Goal: Task Accomplishment & Management: Manage account settings

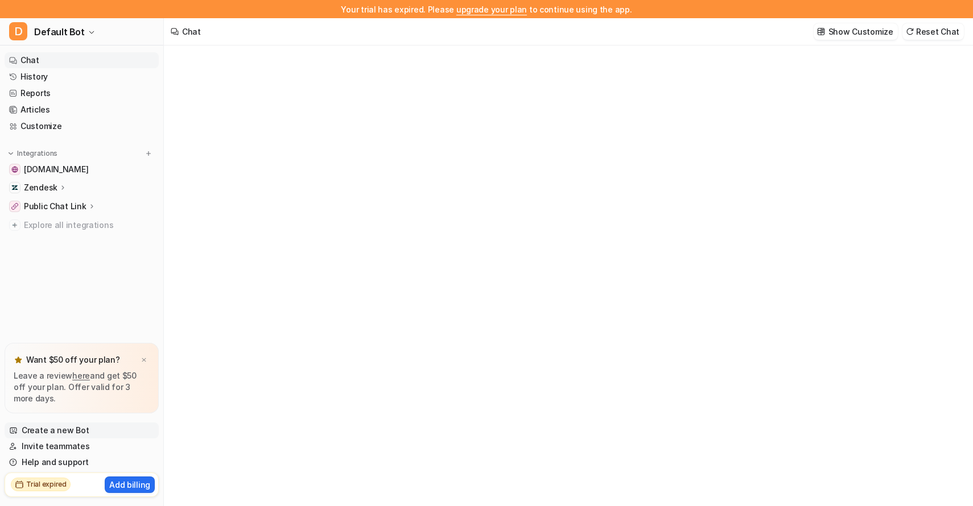
type textarea "**********"
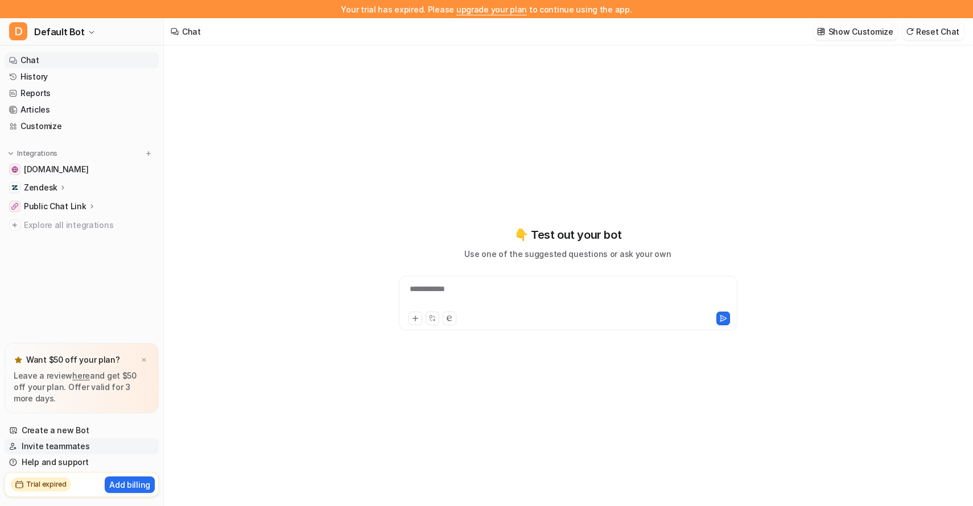
click at [82, 447] on link "Invite teammates" at bounding box center [82, 447] width 154 height 16
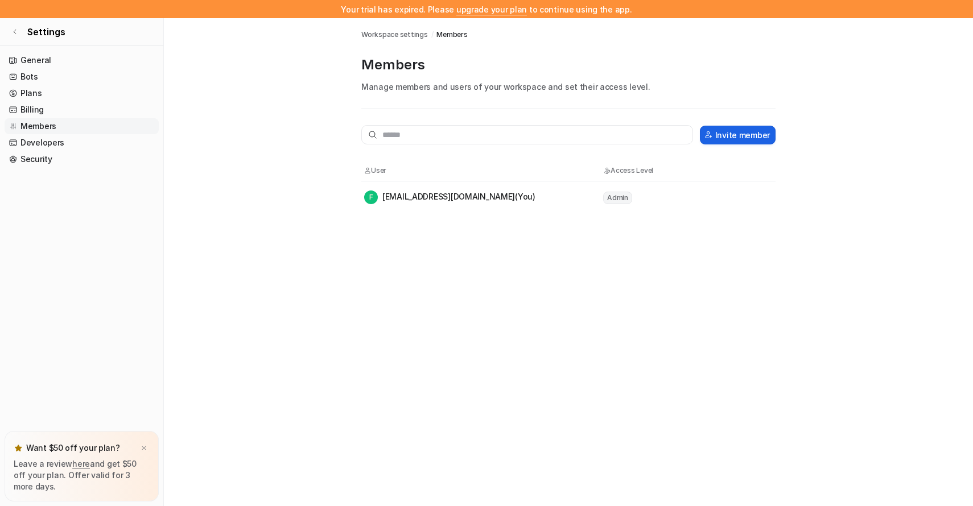
click at [737, 135] on button "Invite member" at bounding box center [738, 135] width 76 height 19
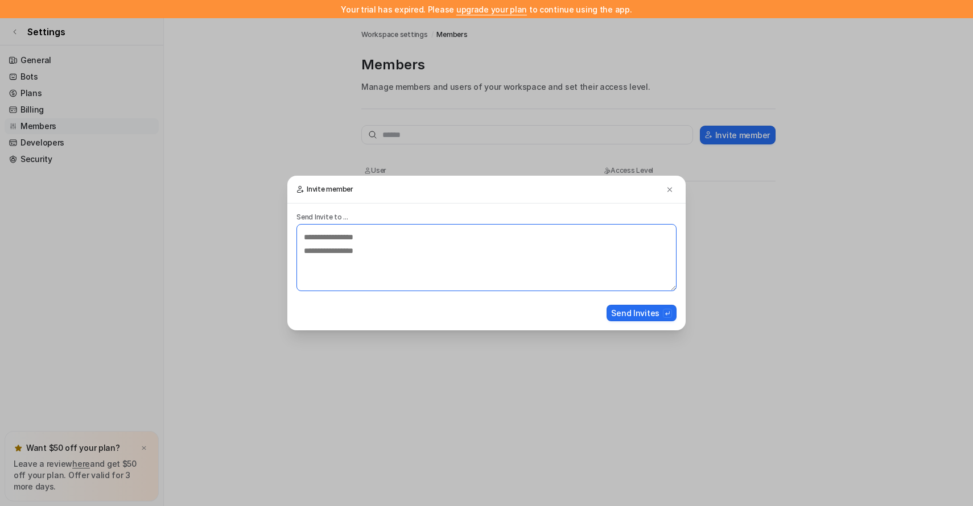
click at [365, 256] on textarea at bounding box center [486, 257] width 380 height 67
type textarea "**********"
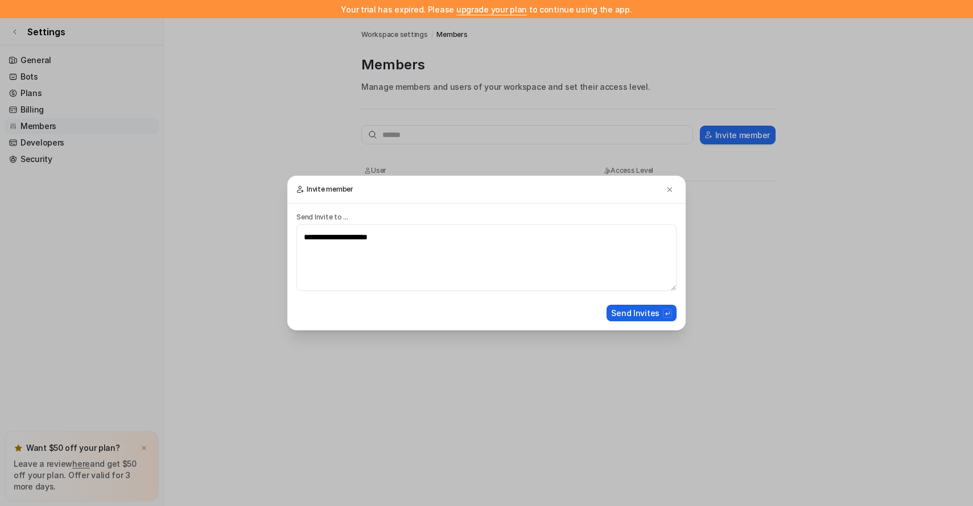
click at [643, 313] on button "Send Invites" at bounding box center [641, 313] width 70 height 16
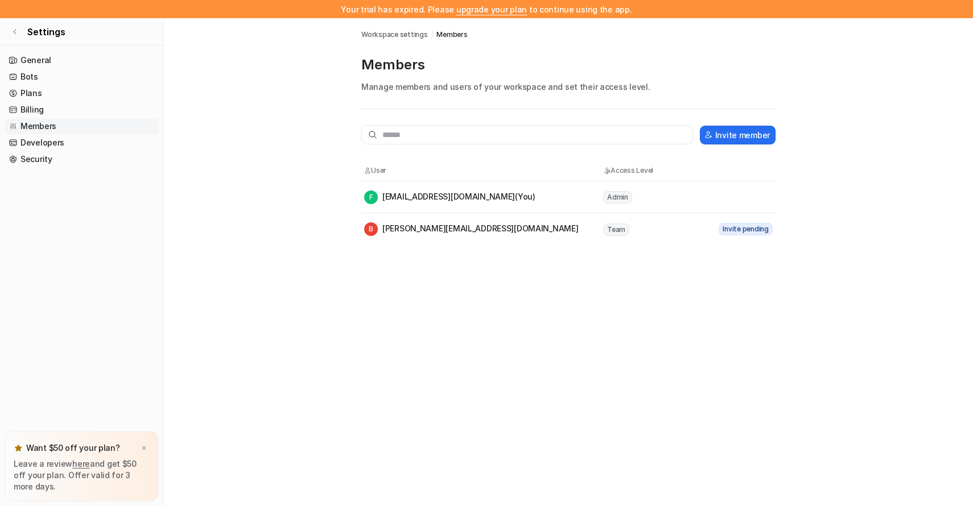
click at [607, 234] on span "Team" at bounding box center [616, 230] width 26 height 13
click at [427, 229] on div "B [PERSON_NAME][EMAIL_ADDRESS][DOMAIN_NAME]" at bounding box center [471, 229] width 214 height 14
drag, startPoint x: 455, startPoint y: 193, endPoint x: 526, endPoint y: 193, distance: 71.7
click at [527, 193] on div "F [EMAIL_ADDRESS][DOMAIN_NAME] (You)" at bounding box center [483, 198] width 238 height 14
click at [493, 205] on tr "F [EMAIL_ADDRESS][DOMAIN_NAME] (You) Admin" at bounding box center [568, 197] width 414 height 32
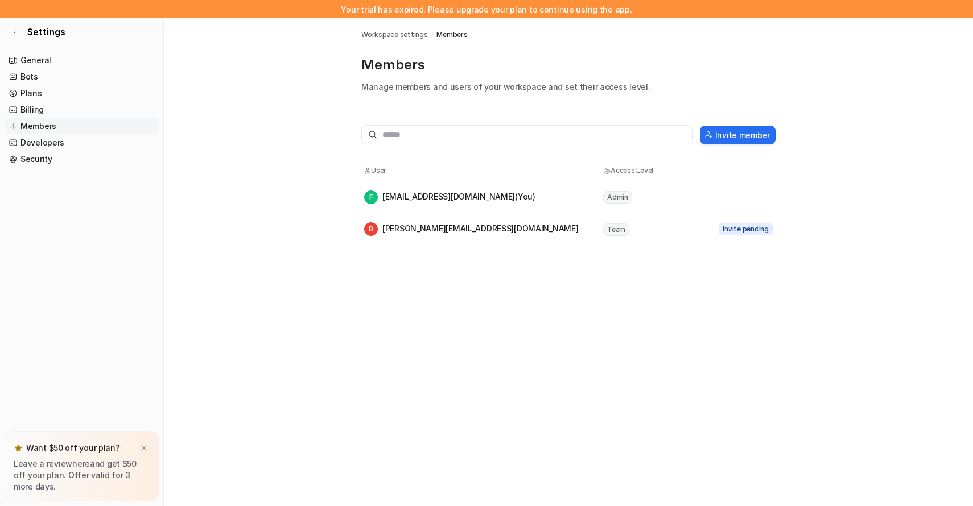
click at [76, 463] on link "here" at bounding box center [81, 464] width 18 height 10
click at [93, 444] on p "Want $50 off your plan?" at bounding box center [73, 448] width 94 height 11
click at [59, 64] on link "General" at bounding box center [82, 60] width 154 height 16
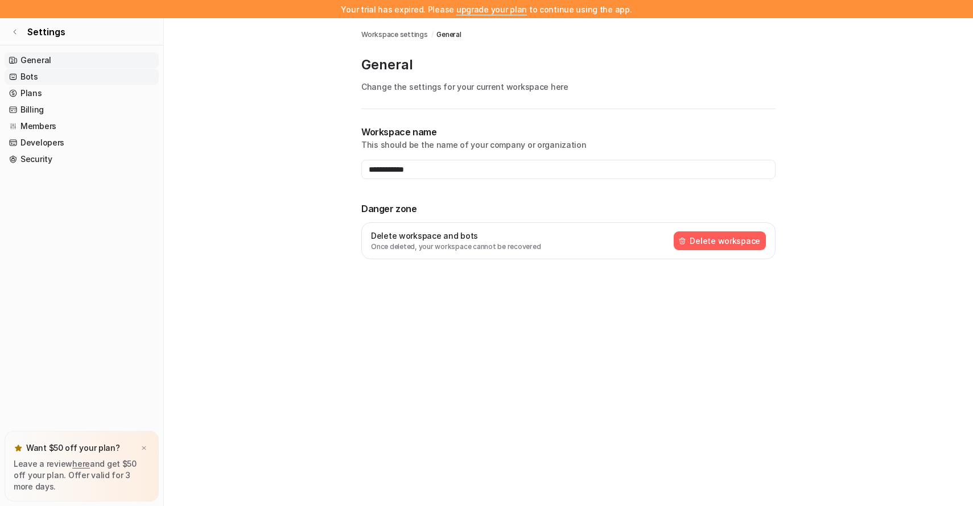
click at [65, 72] on link "Bots" at bounding box center [82, 77] width 154 height 16
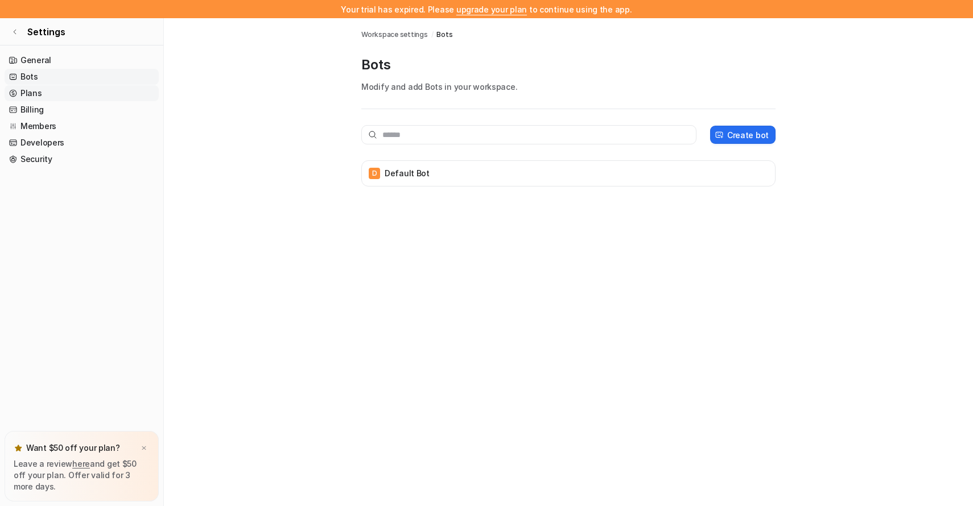
click at [90, 94] on link "Plans" at bounding box center [82, 93] width 154 height 16
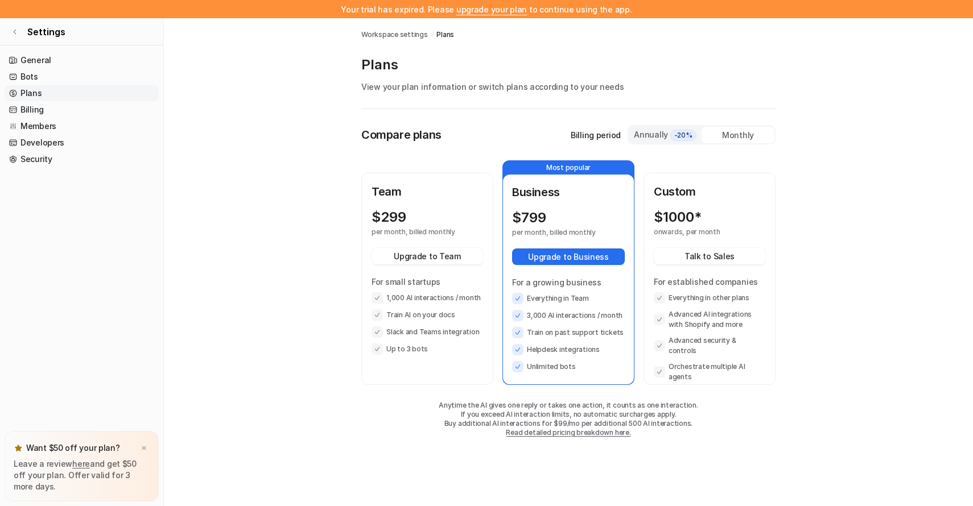
click at [653, 133] on div "Annually -20%" at bounding box center [665, 135] width 64 height 13
click at [727, 129] on div "Monthly" at bounding box center [737, 135] width 73 height 16
click at [680, 134] on span "-20%" at bounding box center [683, 135] width 26 height 11
click at [723, 129] on div "Monthly" at bounding box center [737, 135] width 73 height 16
